Goal: Task Accomplishment & Management: Manage account settings

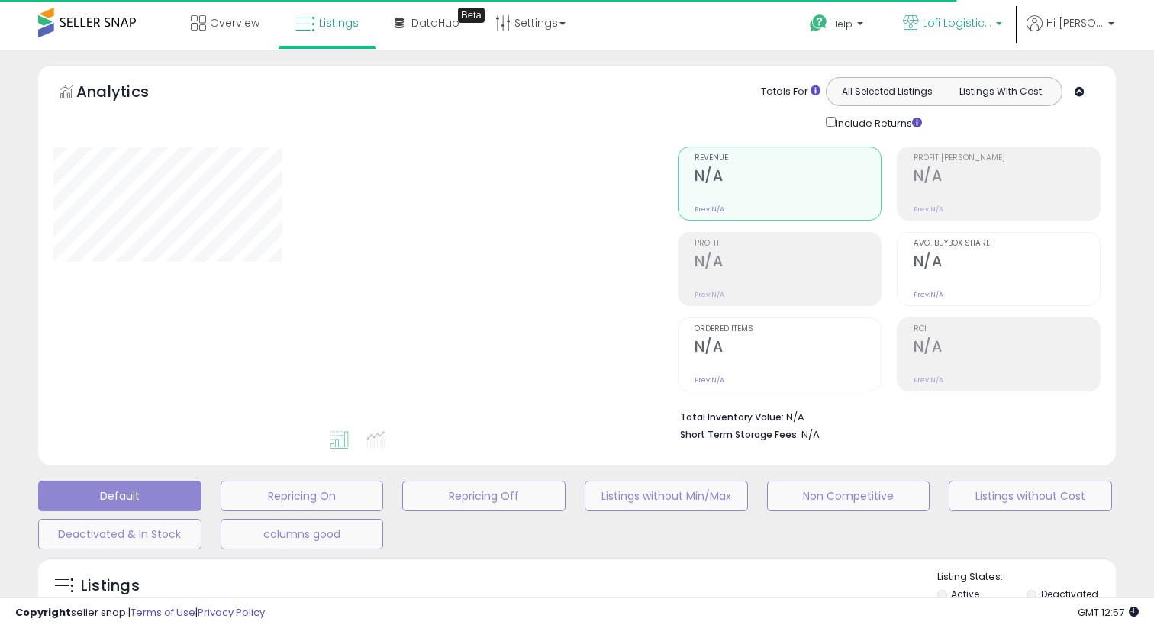
click at [1002, 31] on p "Lofi Logistics LLC" at bounding box center [952, 24] width 99 height 19
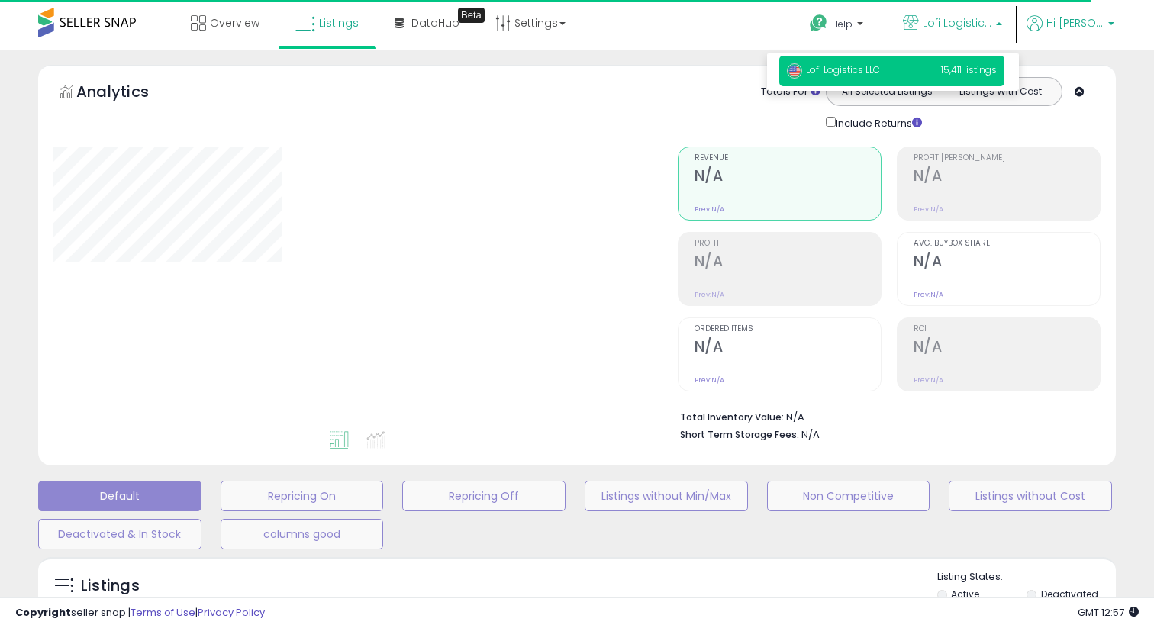
drag, startPoint x: 1075, startPoint y: 17, endPoint x: 1105, endPoint y: 31, distance: 33.8
click at [1075, 17] on span "Hi [PERSON_NAME]" at bounding box center [1075, 22] width 57 height 15
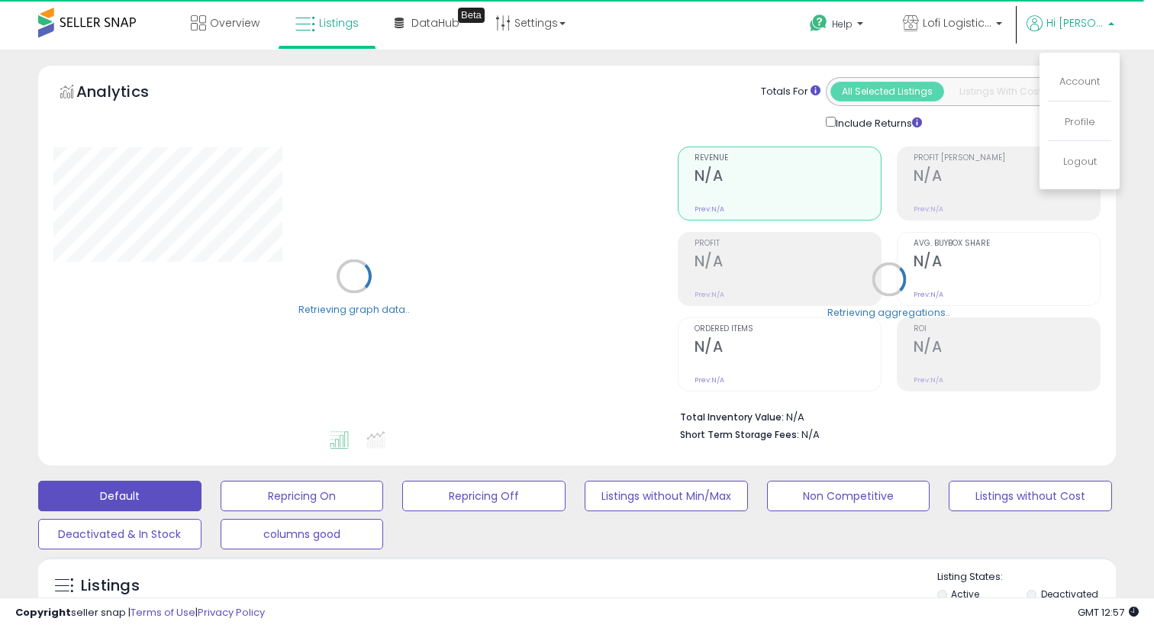
select select "**"
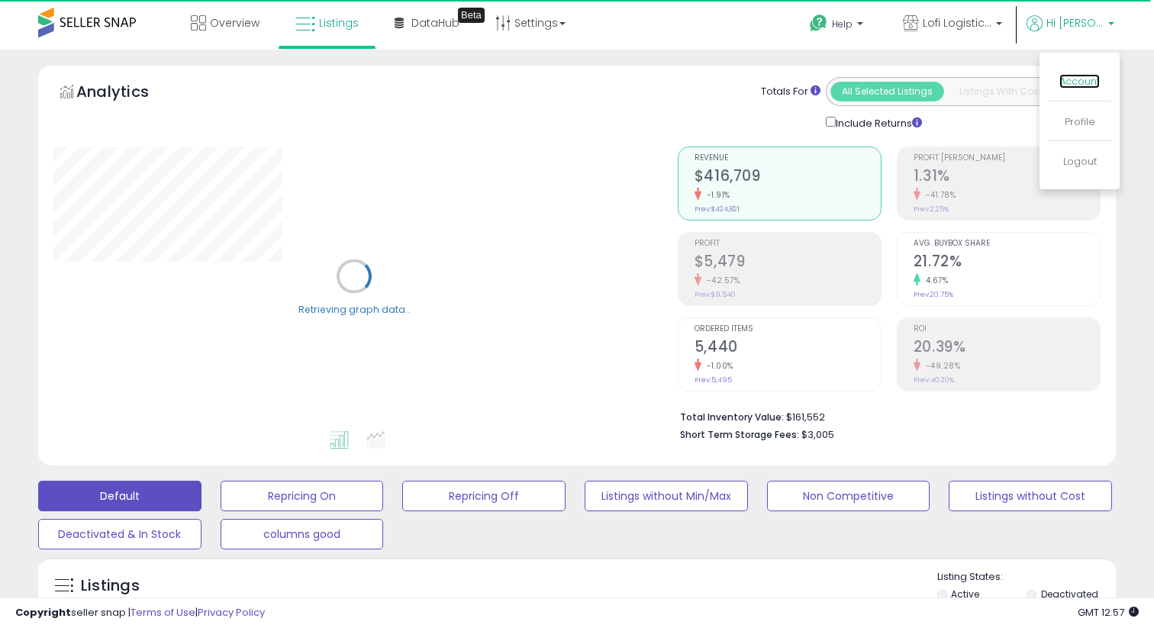
click at [1078, 84] on link "Account" at bounding box center [1080, 81] width 40 height 15
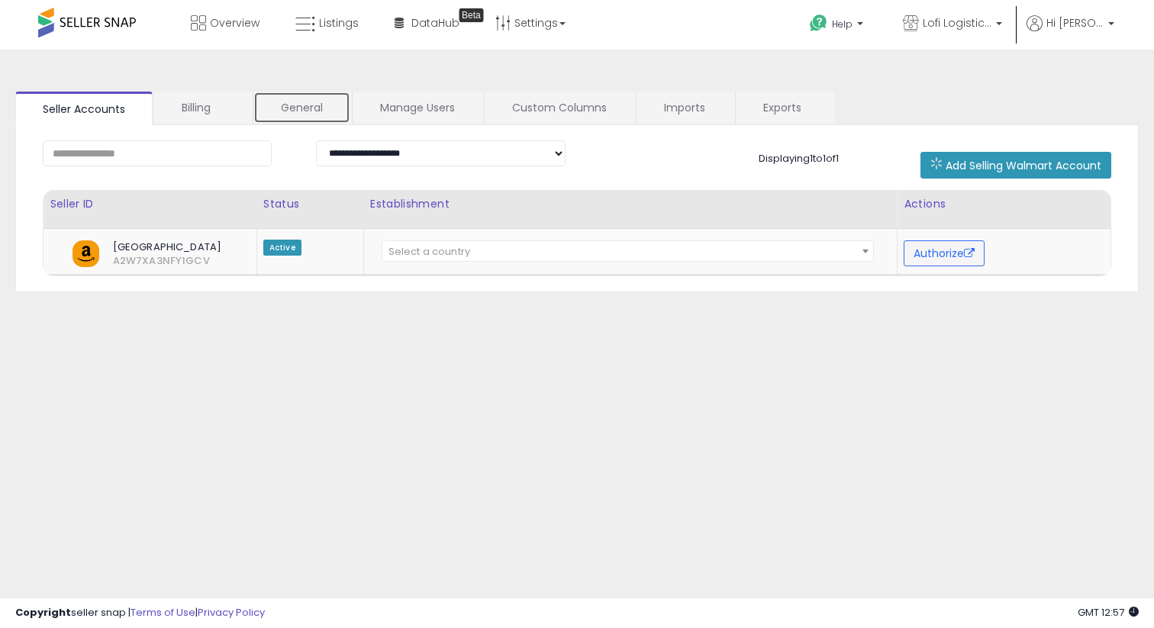
click at [286, 98] on link "General" at bounding box center [301, 108] width 97 height 32
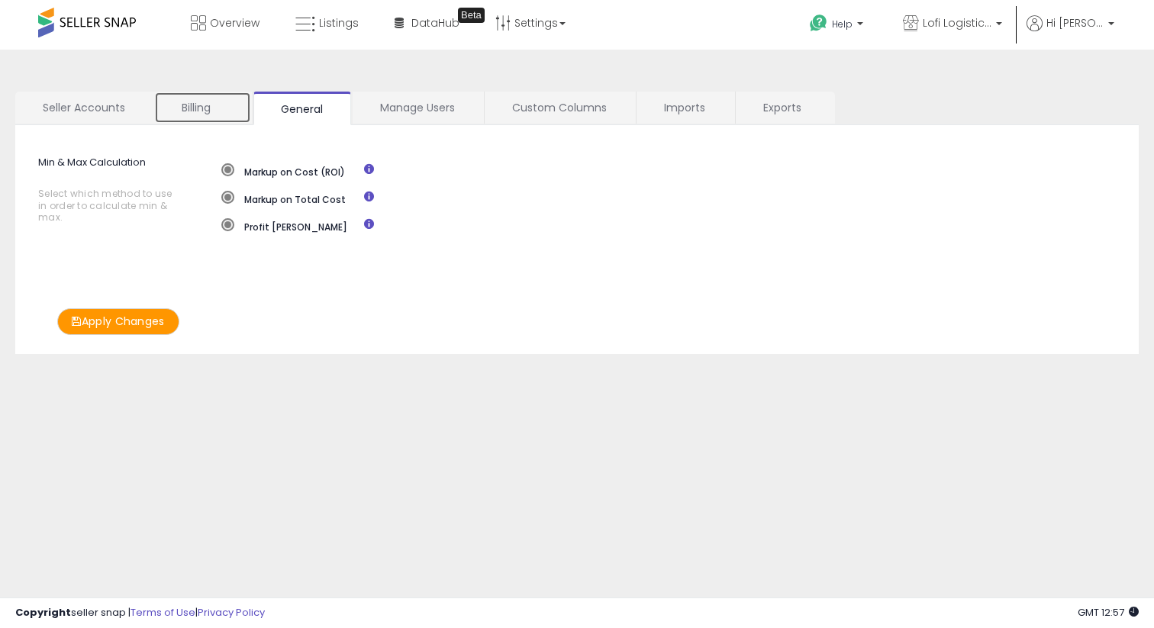
click at [212, 105] on link "Billing" at bounding box center [202, 108] width 97 height 32
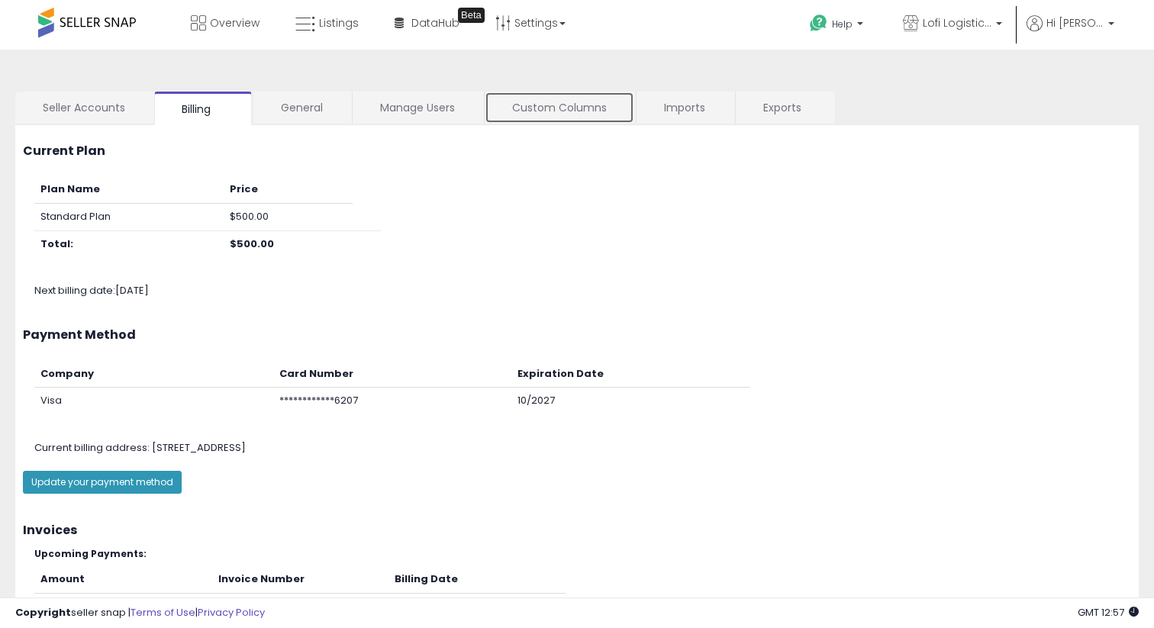
click at [508, 108] on link "Custom Columns" at bounding box center [560, 108] width 150 height 32
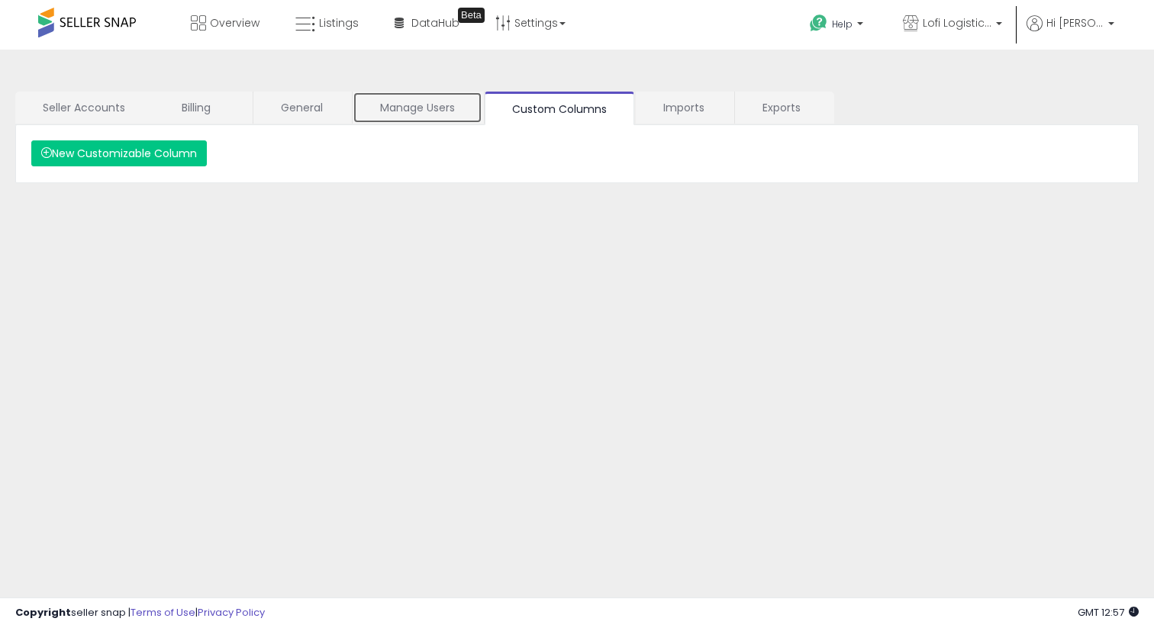
click at [369, 106] on link "Manage Users" at bounding box center [418, 108] width 130 height 32
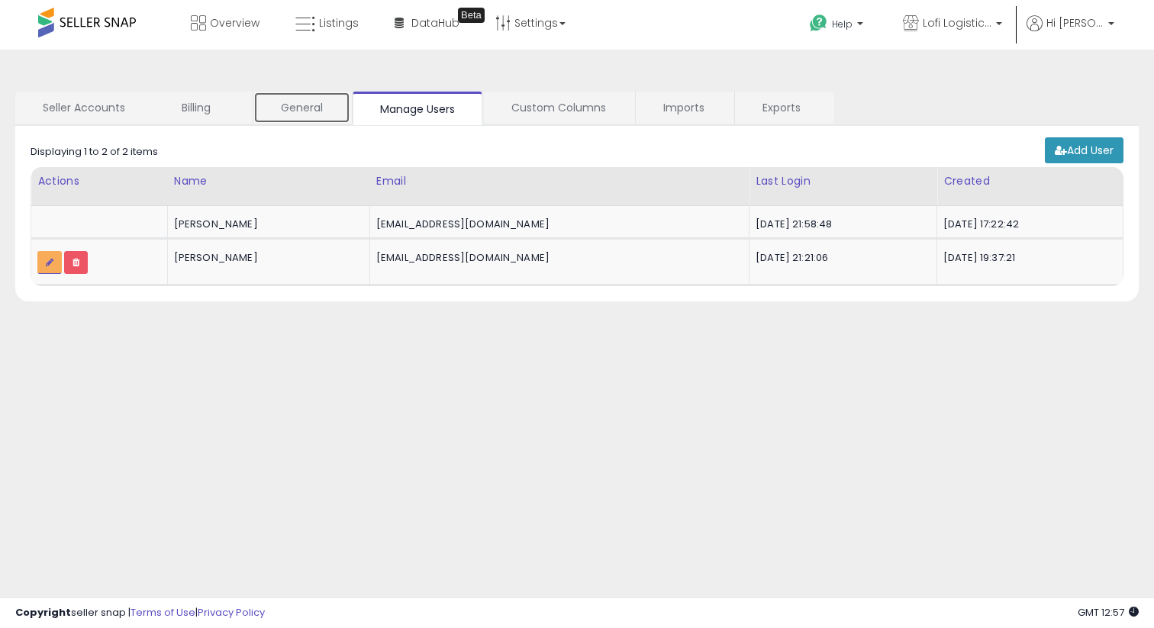
click at [339, 106] on link "General" at bounding box center [301, 108] width 97 height 32
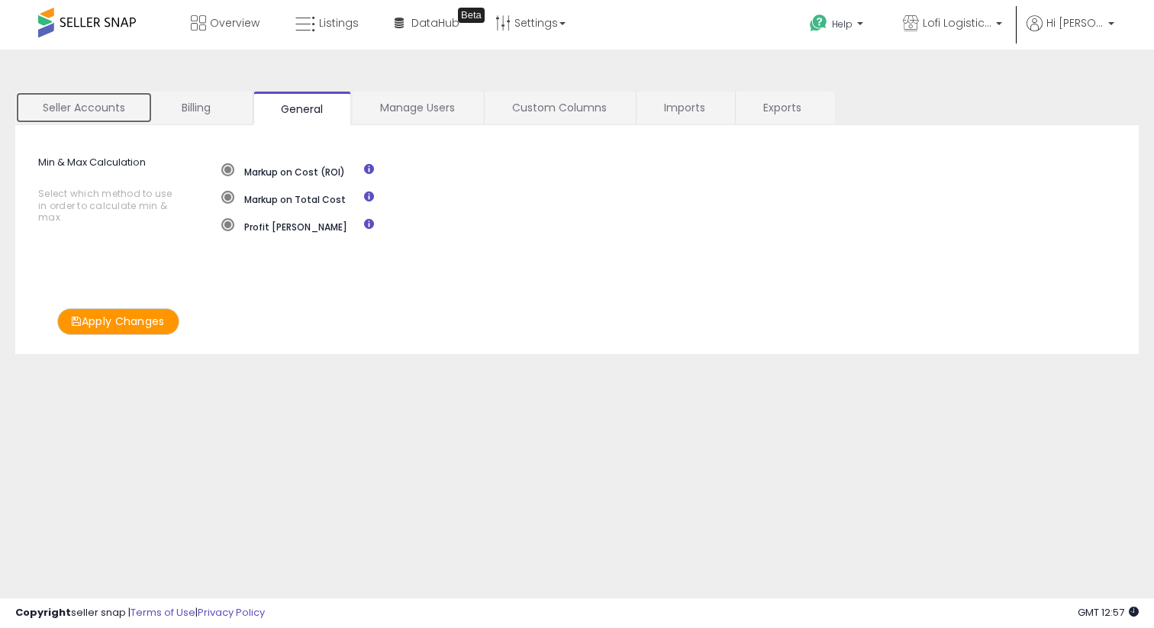
click at [101, 96] on link "Seller Accounts" at bounding box center [83, 108] width 137 height 32
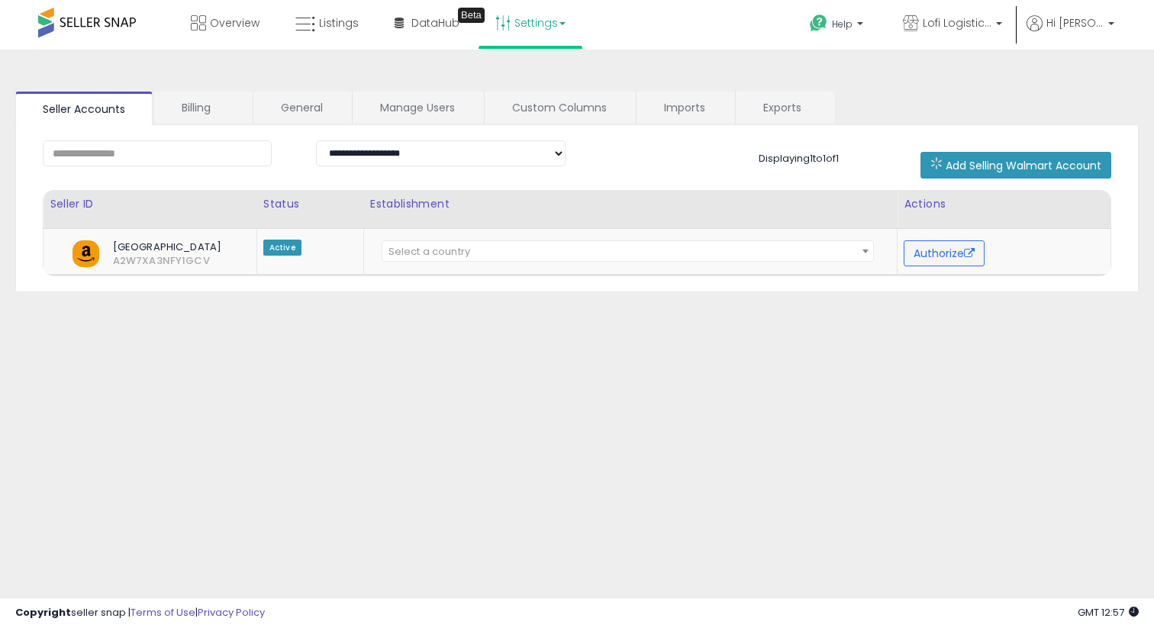
click at [527, 19] on link "Settings" at bounding box center [530, 23] width 93 height 46
click at [1014, 21] on link "Lofi Logistics LLC" at bounding box center [953, 25] width 122 height 50
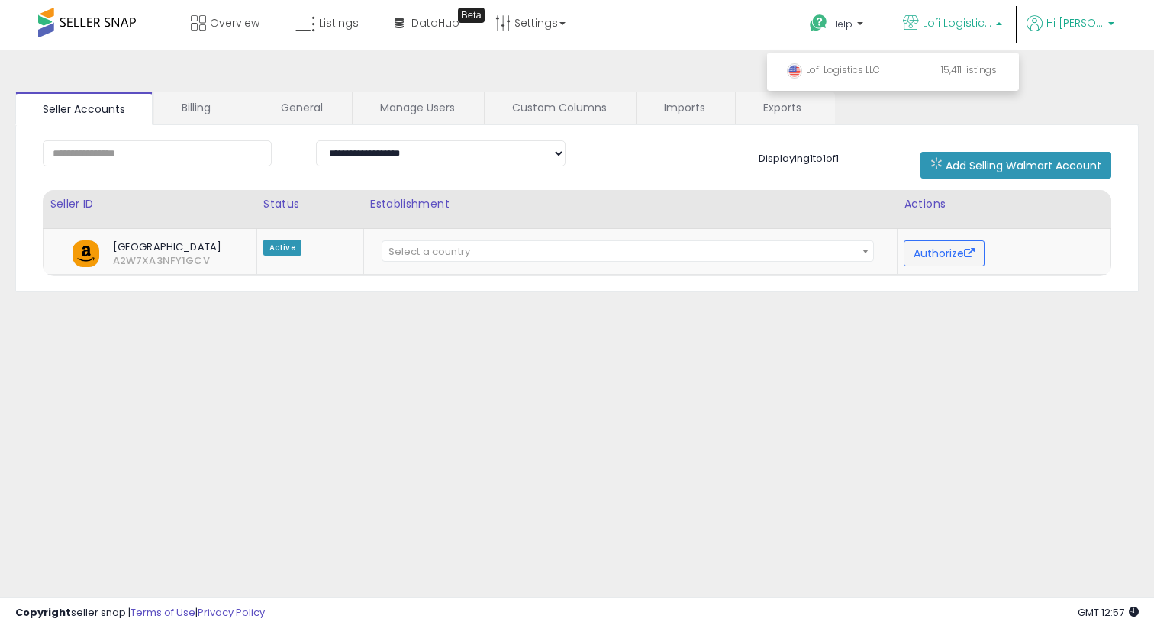
click at [1043, 24] on icon at bounding box center [1035, 23] width 16 height 16
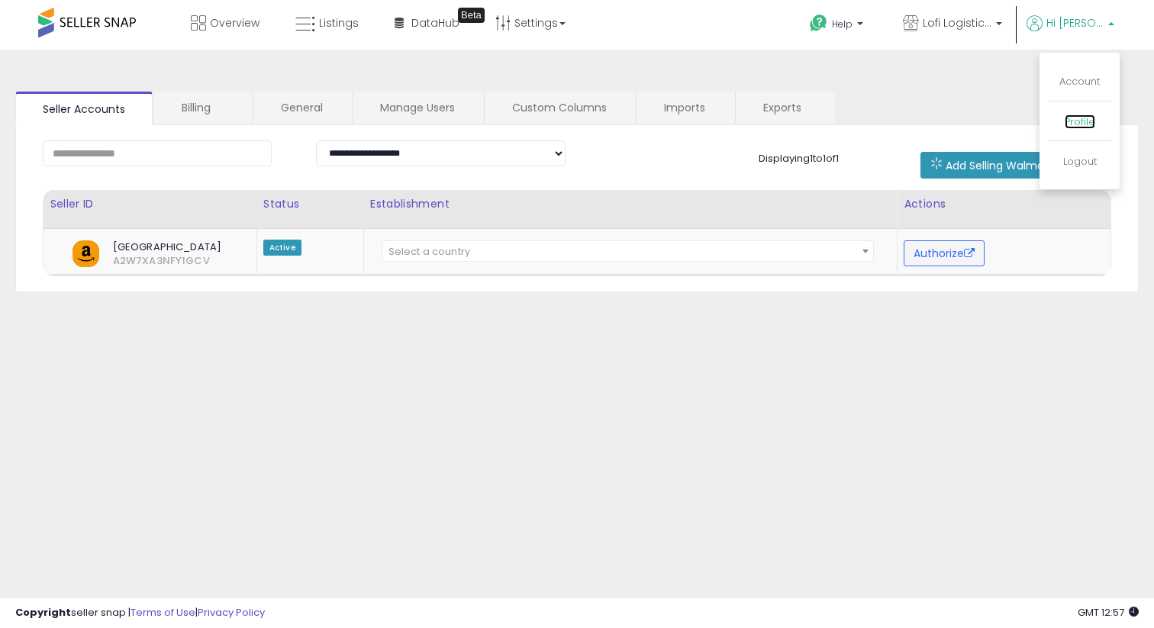
click at [1073, 117] on link "Profile" at bounding box center [1080, 122] width 31 height 15
